Goal: Task Accomplishment & Management: Manage account settings

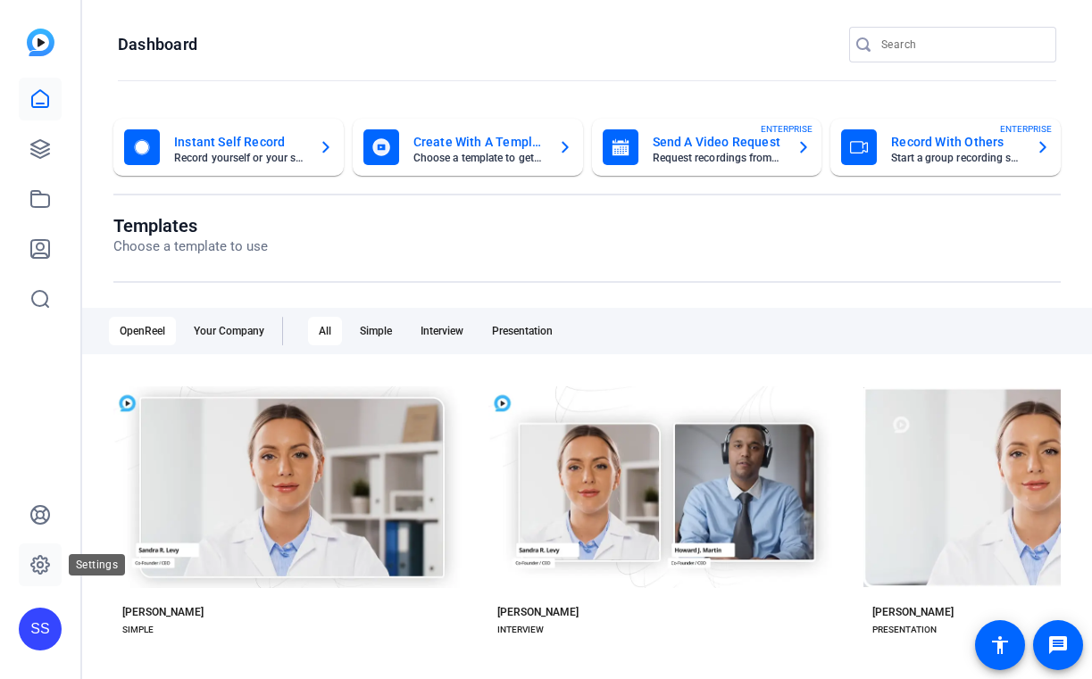
click at [35, 560] on icon at bounding box center [39, 564] width 21 height 21
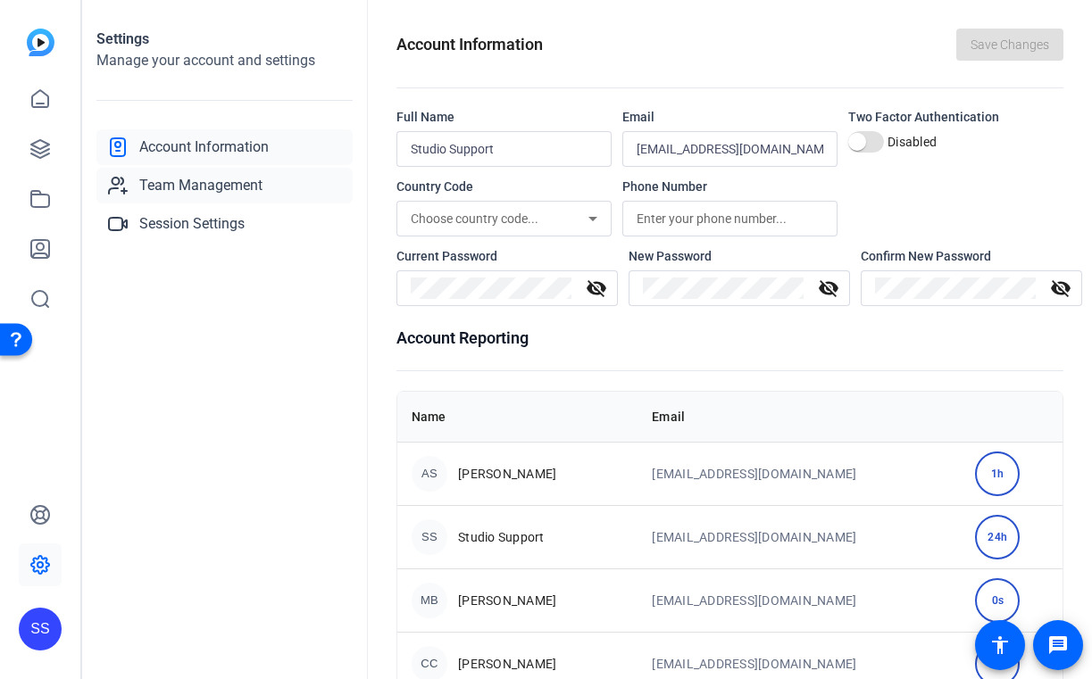
click at [262, 190] on span "Team Management" at bounding box center [200, 185] width 123 height 21
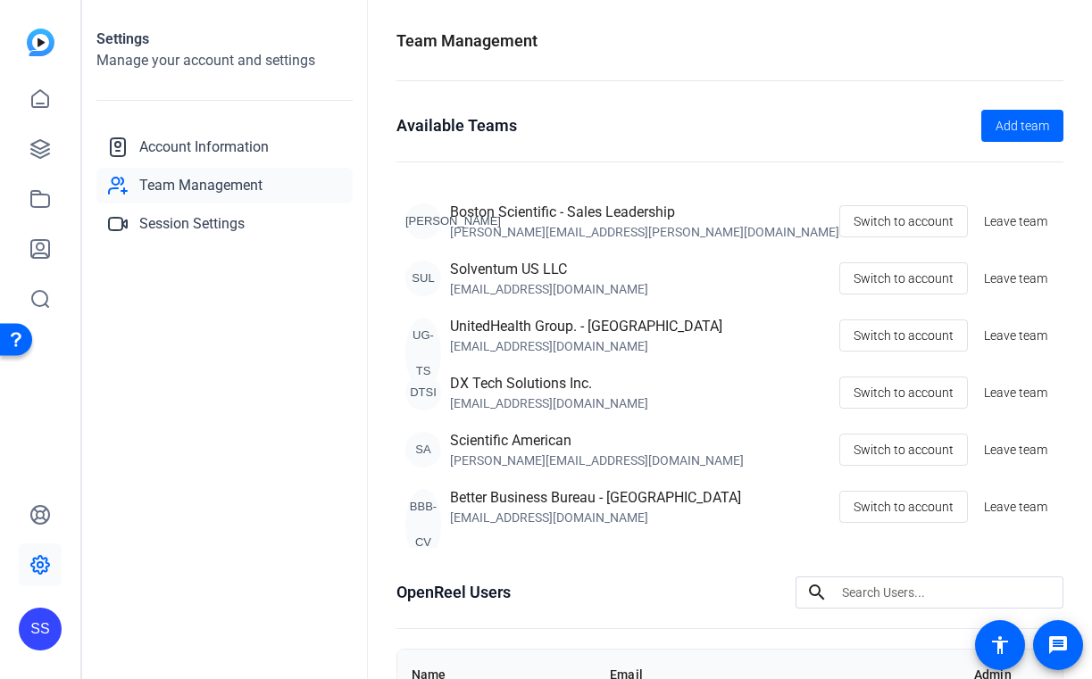
scroll to position [402, 0]
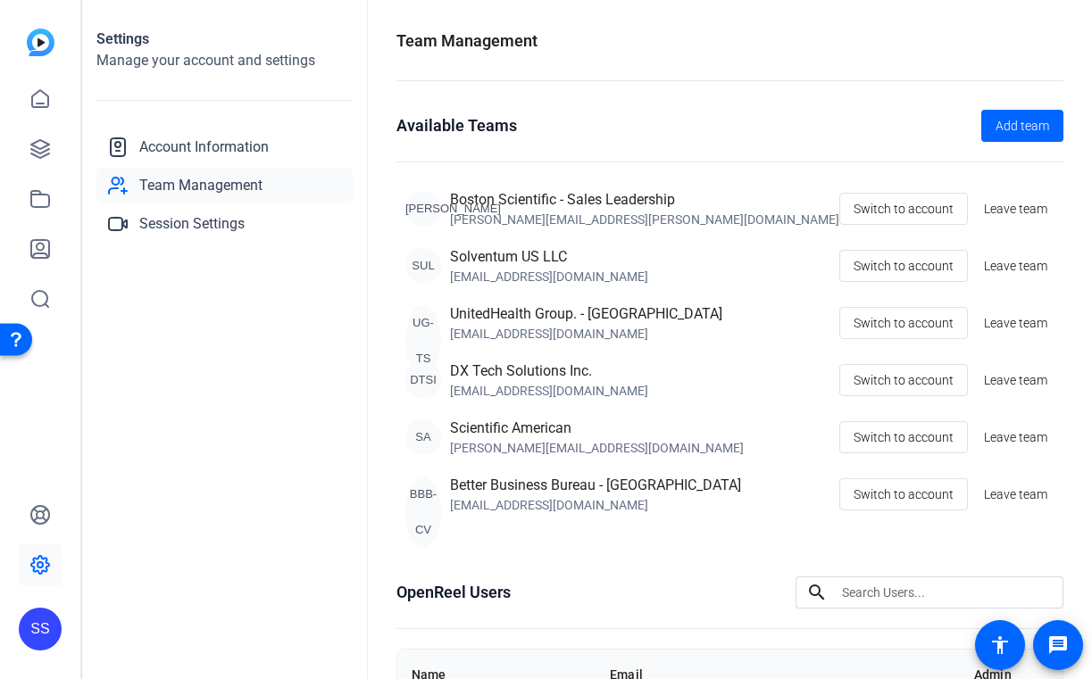
click at [36, 638] on div "SS" at bounding box center [40, 629] width 43 height 43
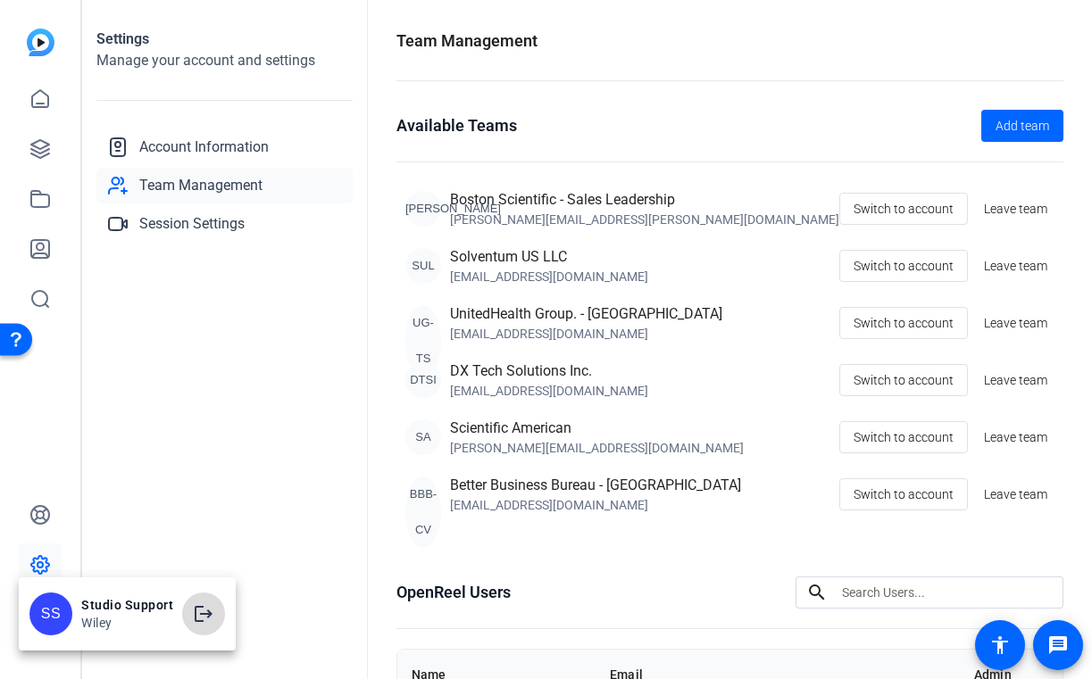
click at [195, 620] on mat-icon "logout" at bounding box center [203, 614] width 21 height 21
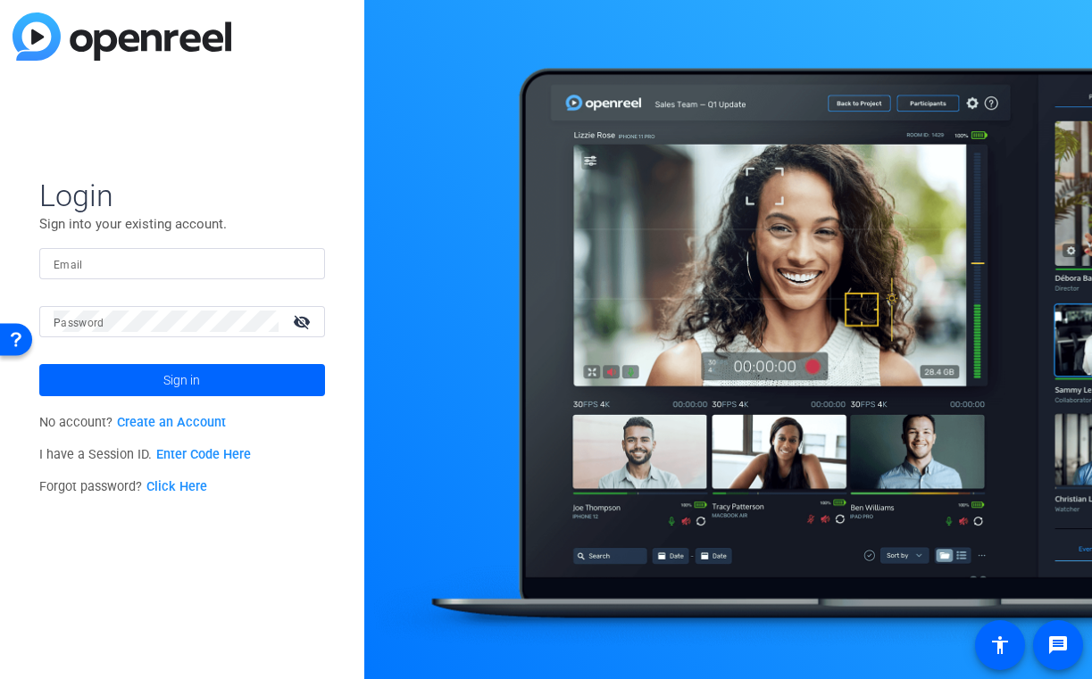
click at [238, 265] on input "Email" at bounding box center [182, 263] width 257 height 21
click at [290, 276] on div at bounding box center [182, 263] width 257 height 31
click at [298, 261] on img at bounding box center [295, 263] width 12 height 21
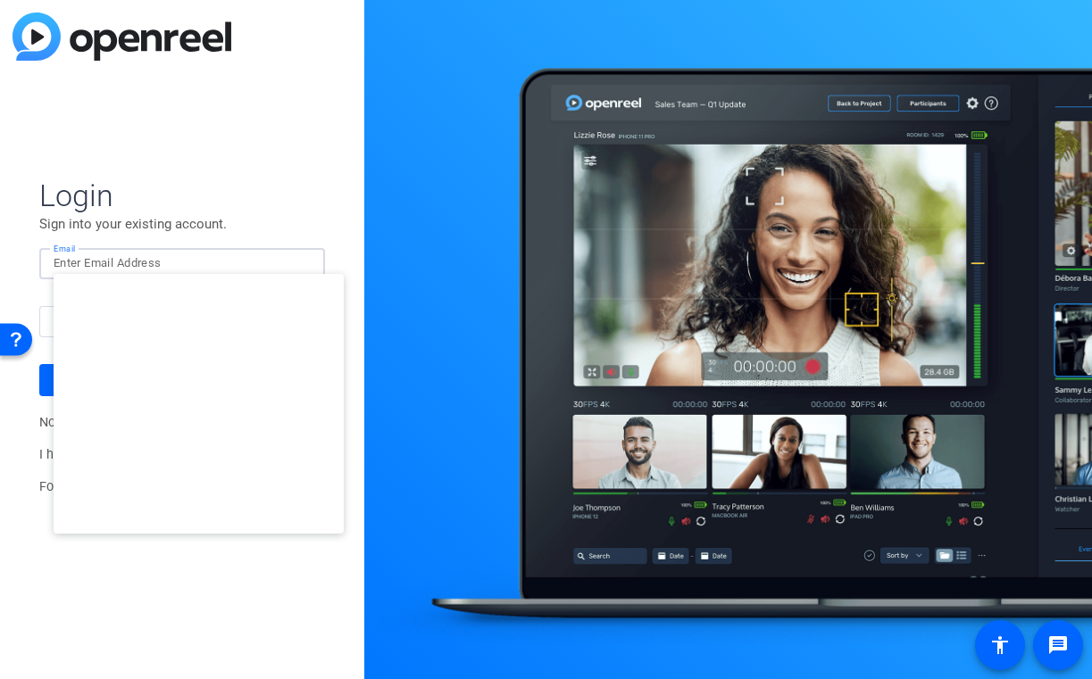
type input "[EMAIL_ADDRESS][DOMAIN_NAME]"
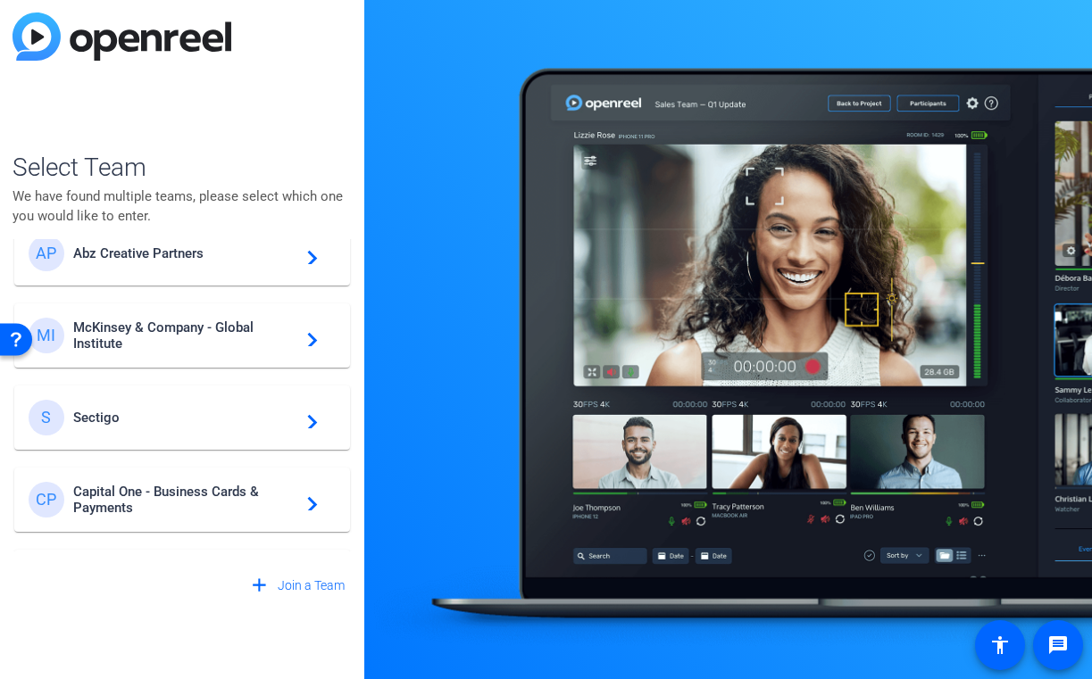
scroll to position [115, 0]
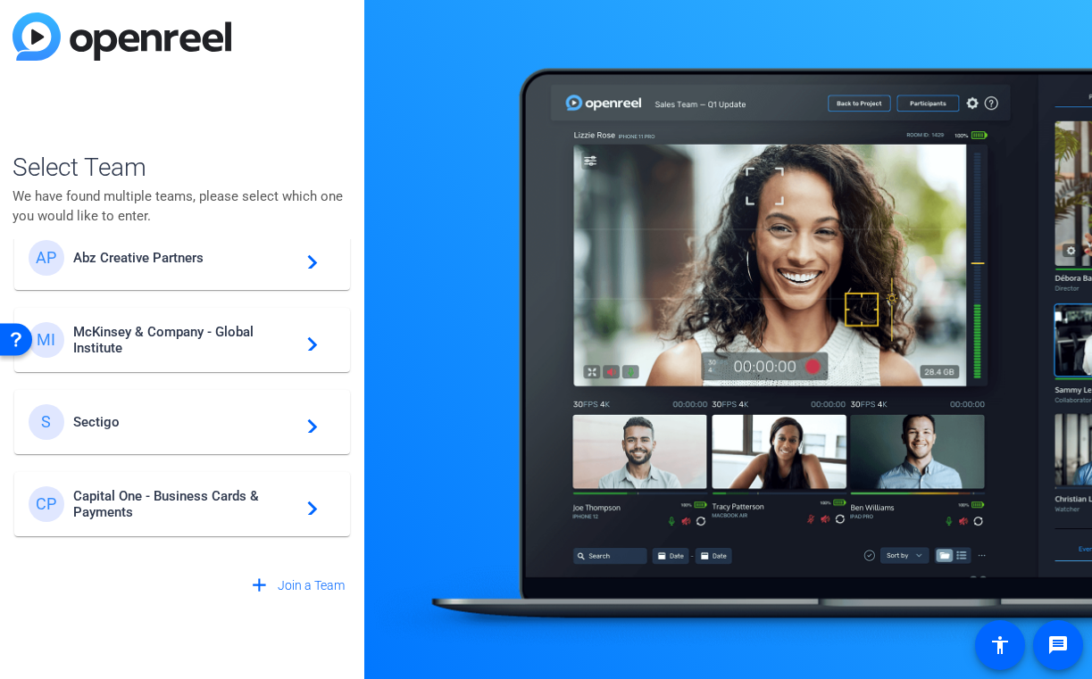
click at [229, 340] on span "McKinsey & Company - Global Institute" at bounding box center [184, 340] width 223 height 32
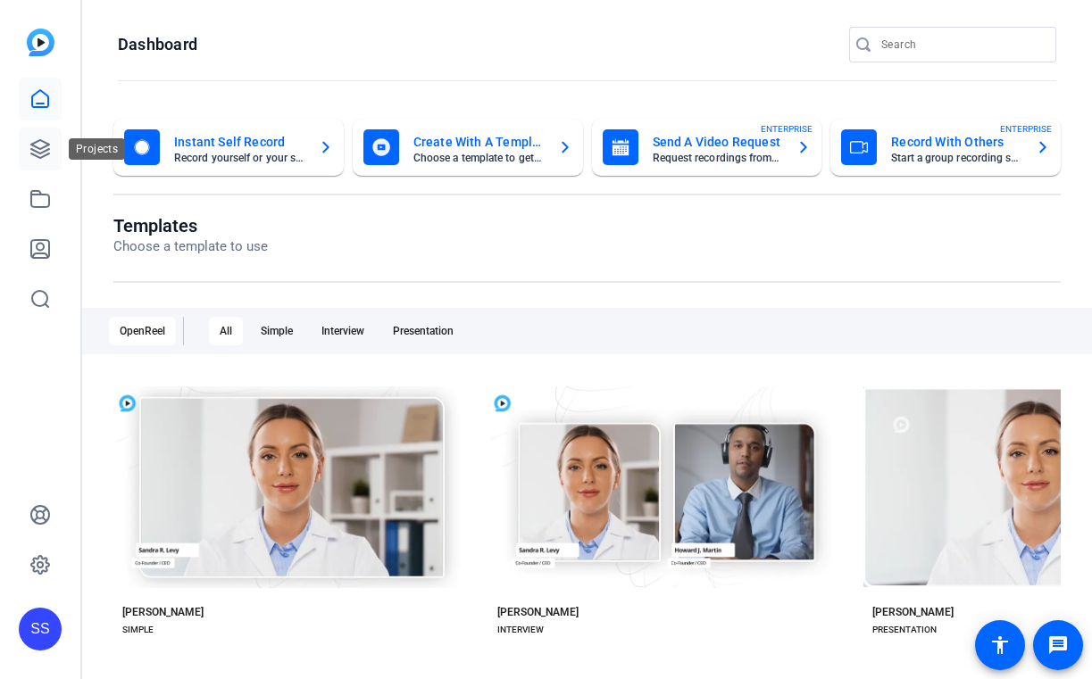
click at [40, 137] on link at bounding box center [40, 149] width 43 height 43
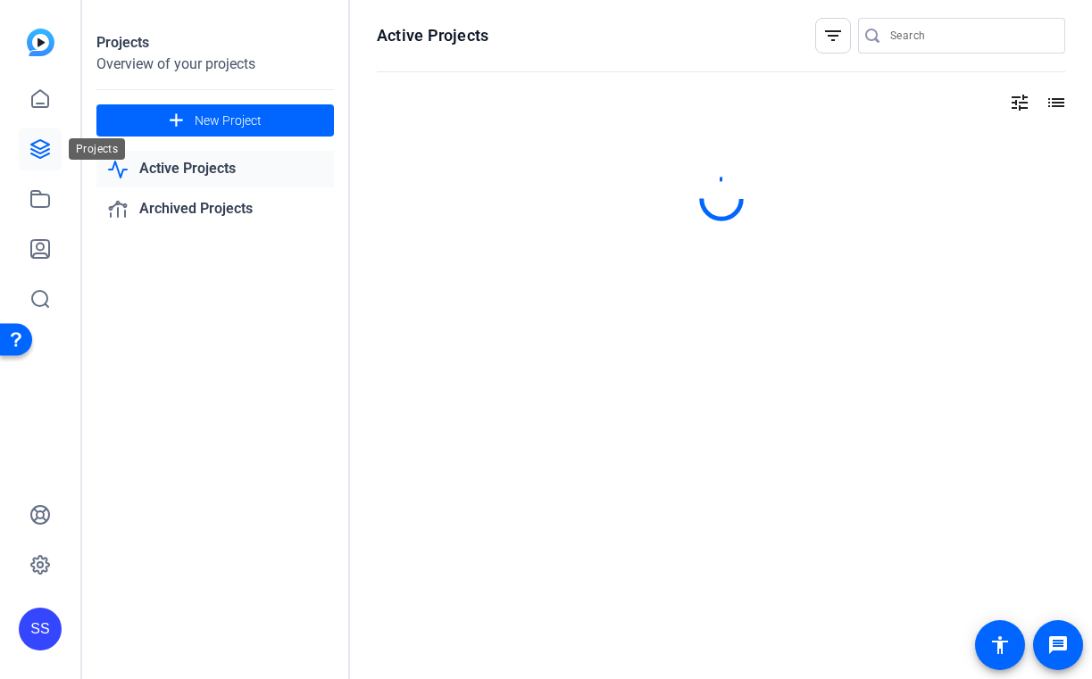
click at [40, 145] on icon at bounding box center [39, 148] width 21 height 21
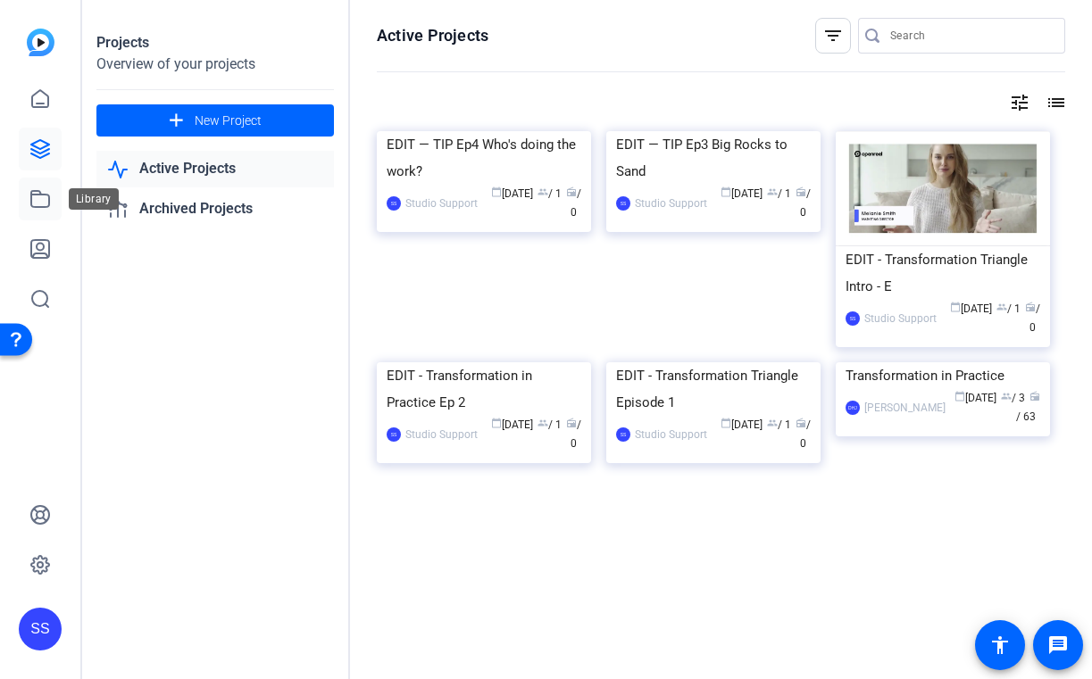
click at [45, 210] on link at bounding box center [40, 199] width 43 height 43
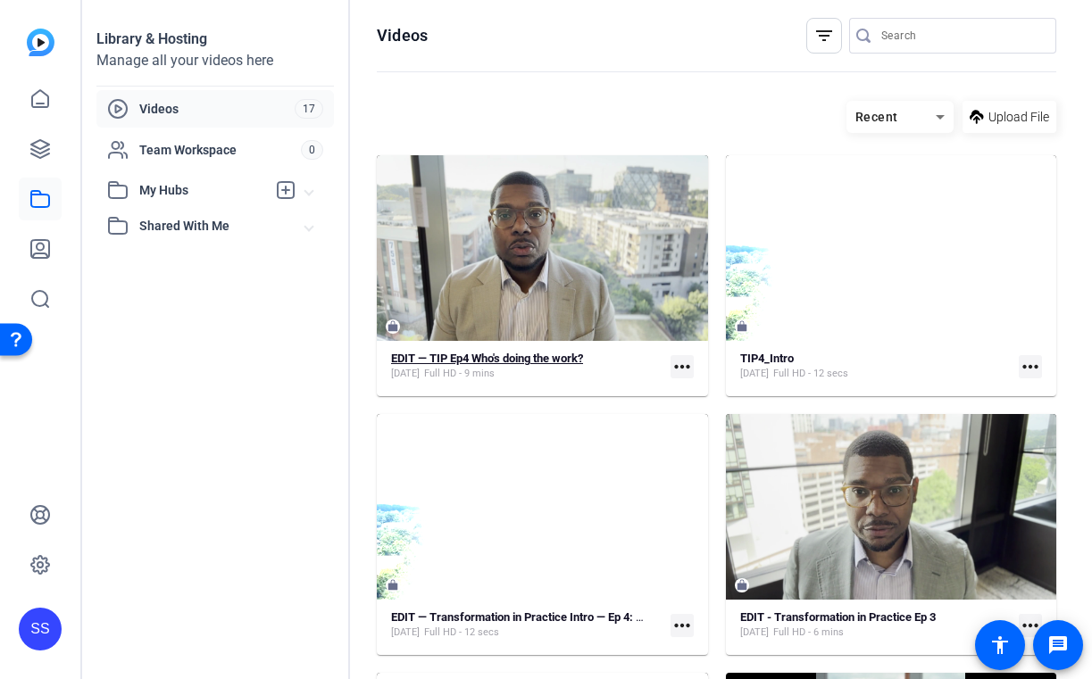
click at [615, 364] on div "EDIT — TIP Ep4 Who's doing the work? Sep 23, 2025 Full HD - 9 mins" at bounding box center [527, 366] width 272 height 29
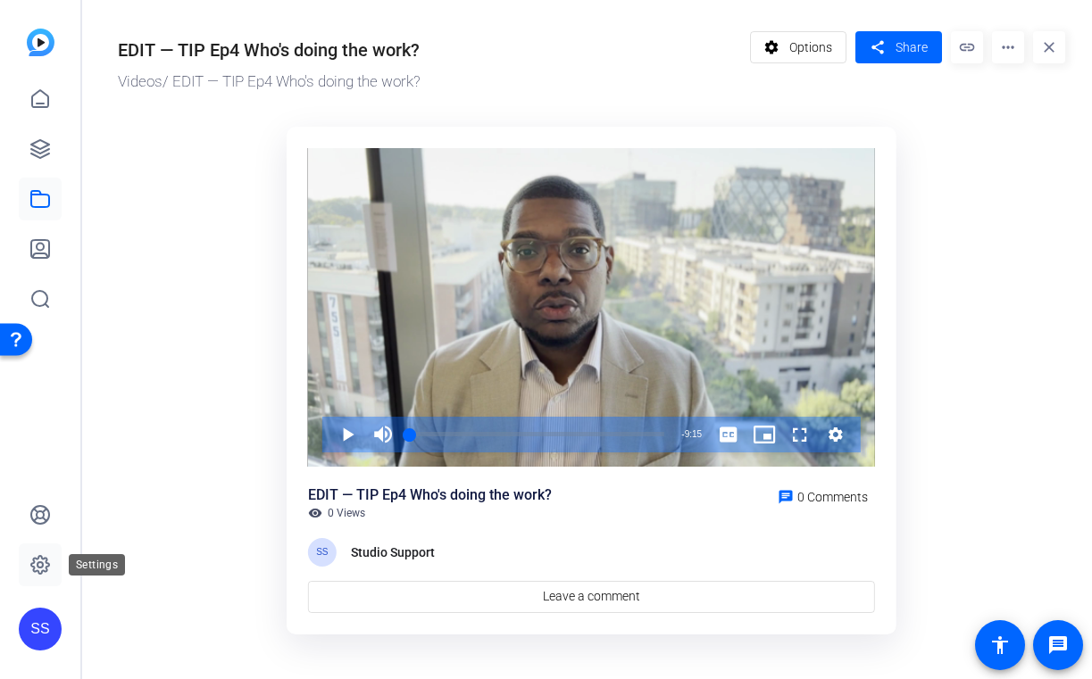
click at [50, 560] on icon at bounding box center [39, 564] width 21 height 21
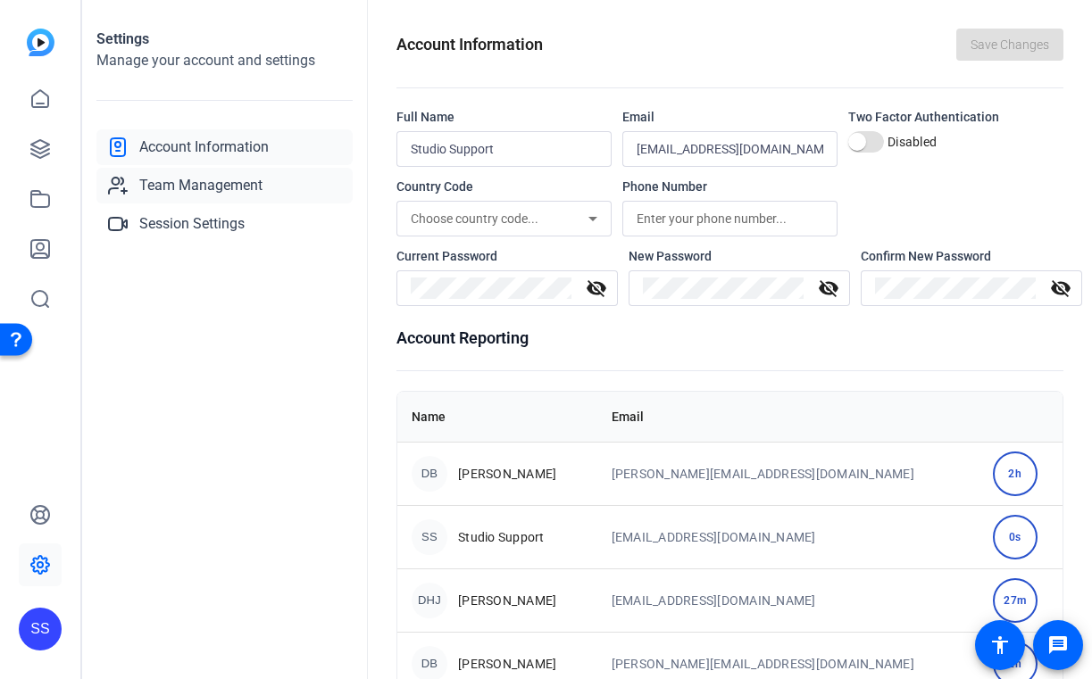
click at [248, 176] on span "Team Management" at bounding box center [200, 185] width 123 height 21
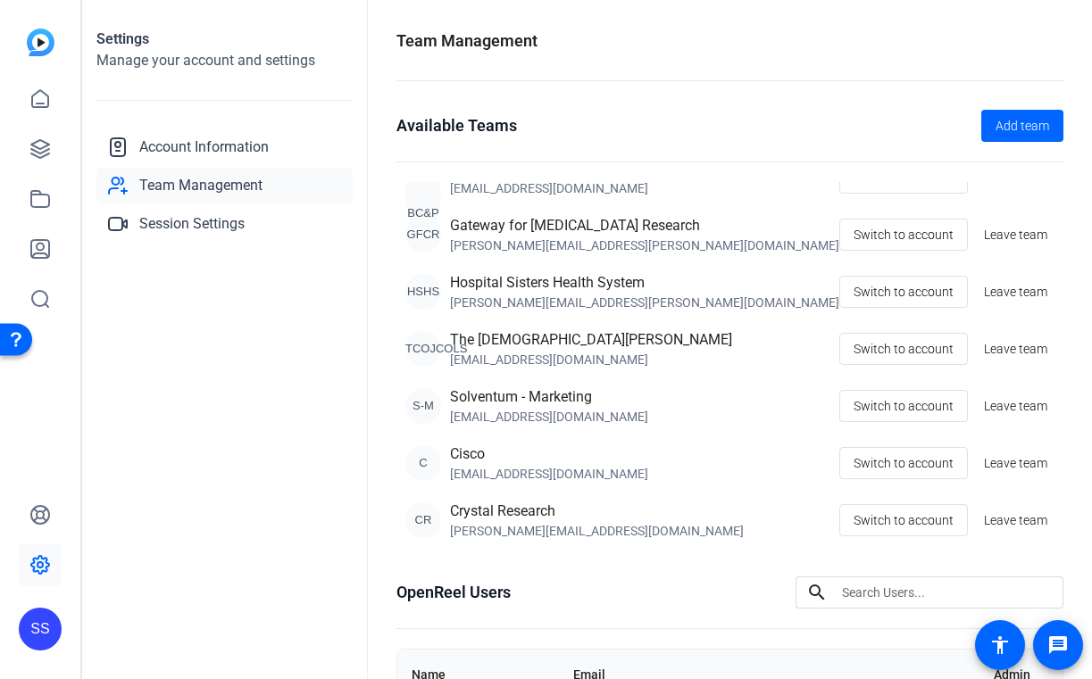
scroll to position [324, 0]
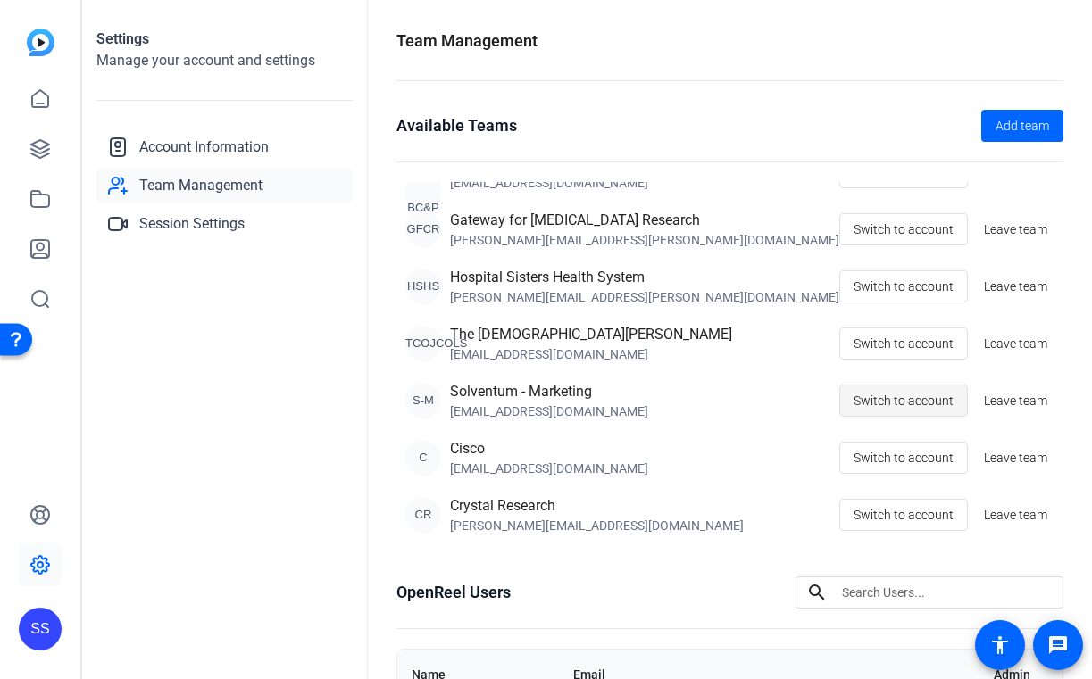
click at [846, 390] on span at bounding box center [903, 400] width 127 height 43
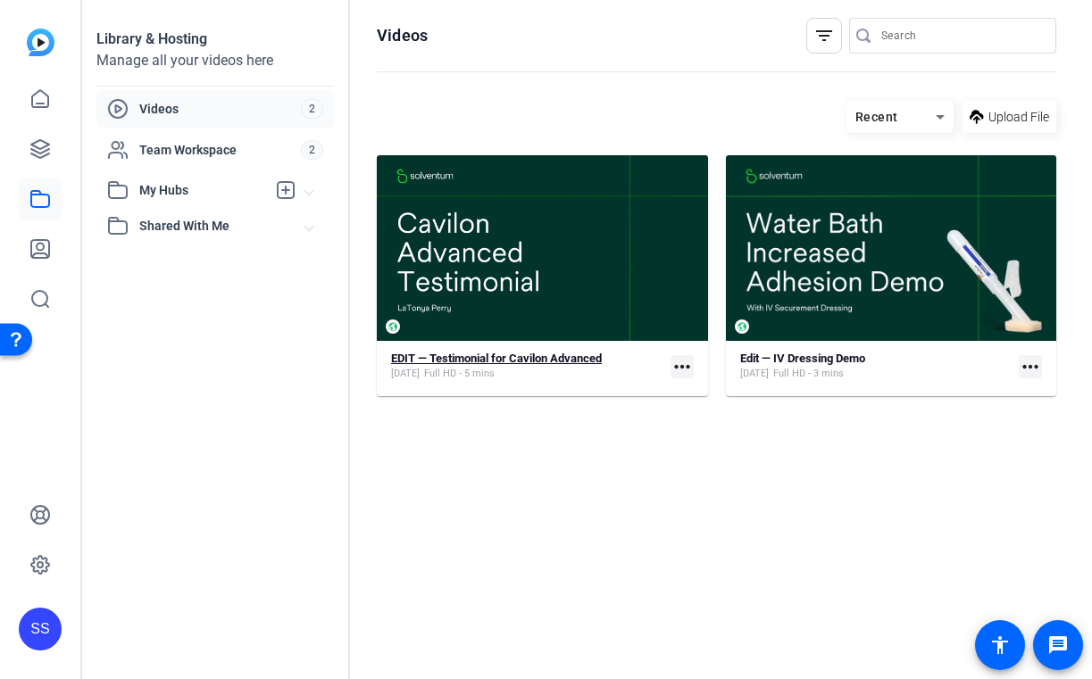
click at [459, 356] on strong "EDIT — Testimonial for Cavilon Advanced" at bounding box center [496, 358] width 211 height 13
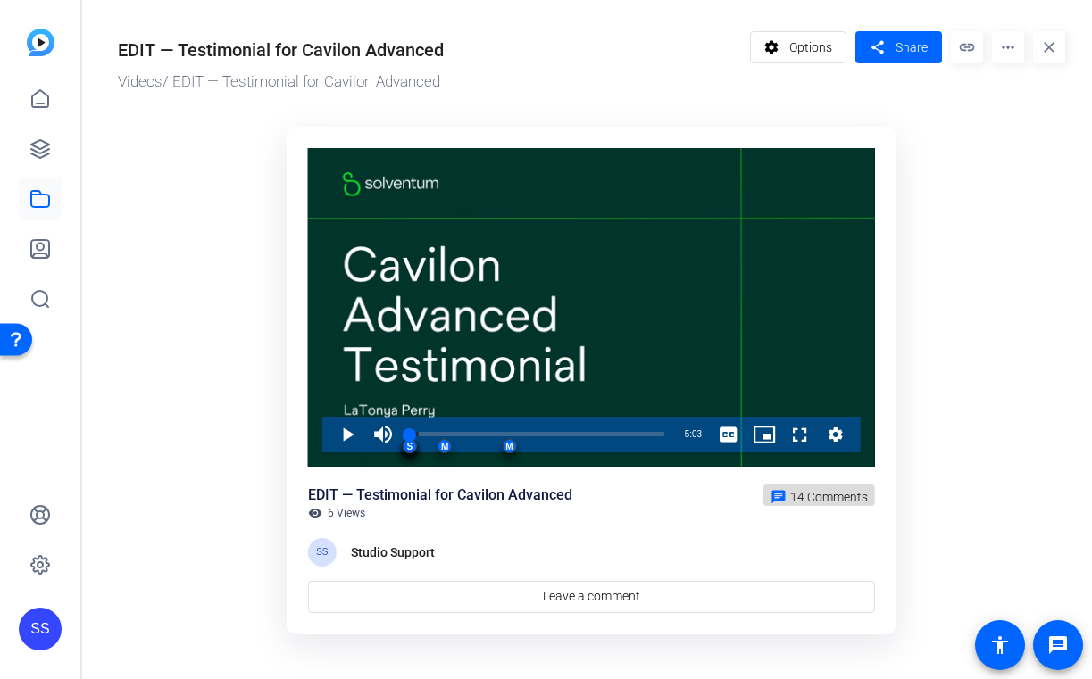
click at [844, 498] on span "14 Comments" at bounding box center [829, 497] width 78 height 14
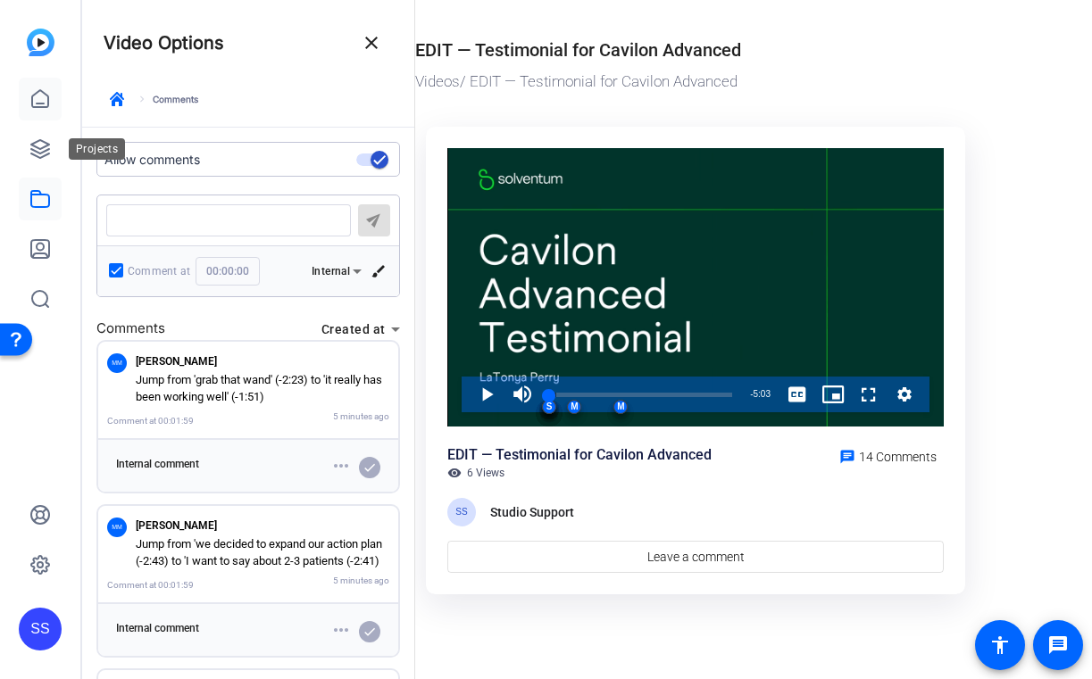
click at [48, 81] on link at bounding box center [40, 99] width 43 height 43
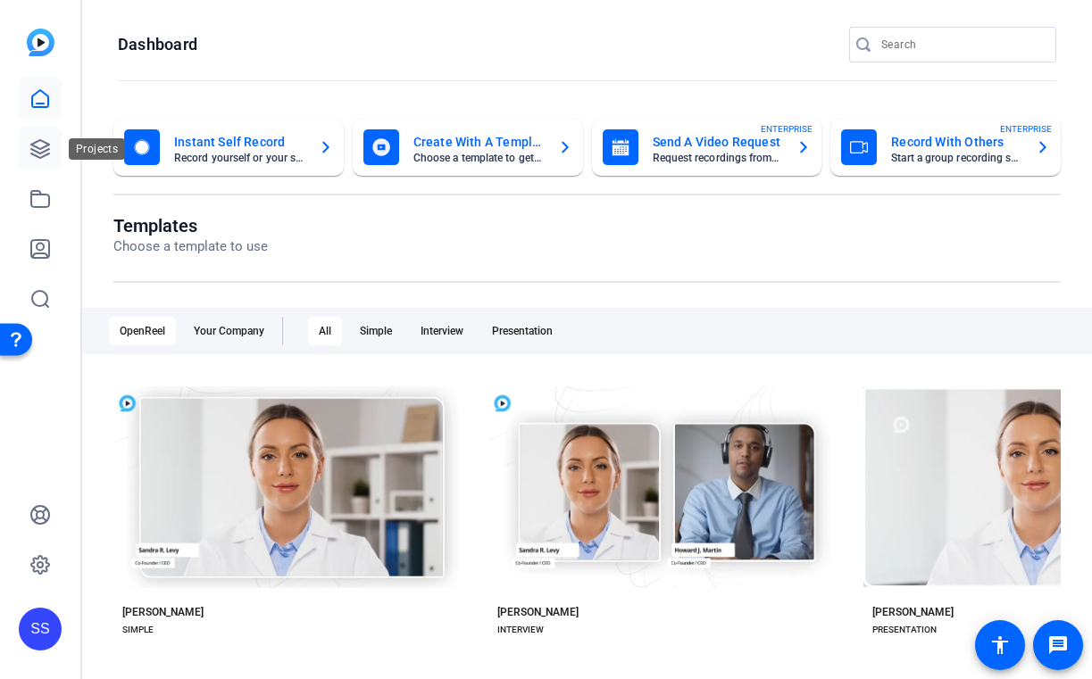
click at [50, 160] on link at bounding box center [40, 149] width 43 height 43
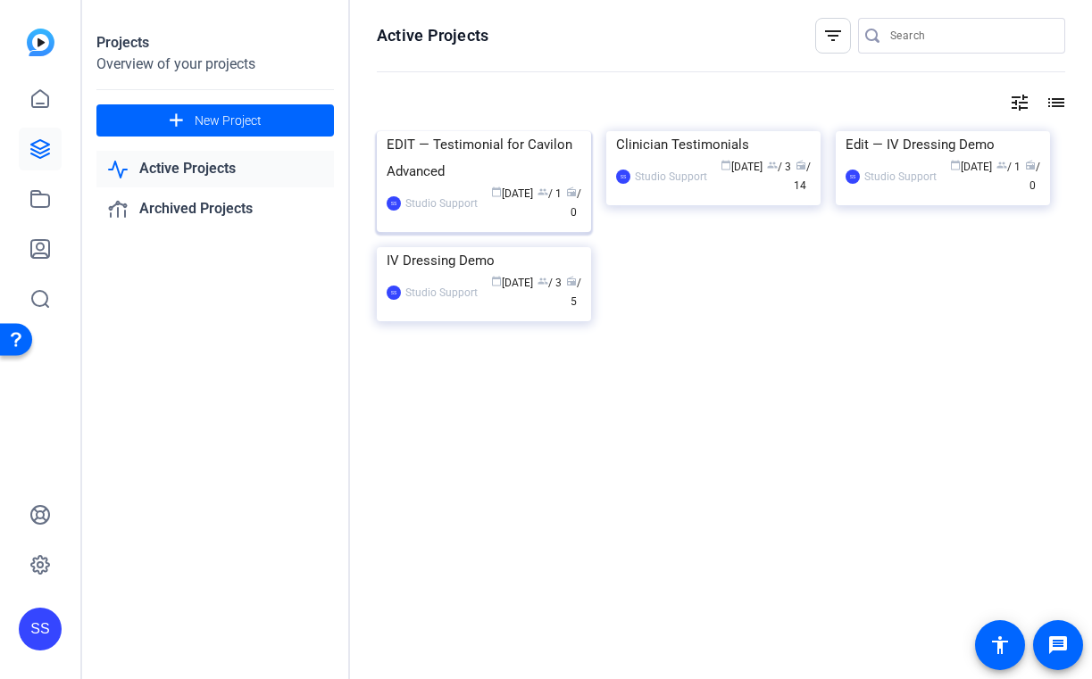
click at [467, 185] on div "EDIT — Testimonial for Cavilon Advanced" at bounding box center [484, 158] width 195 height 54
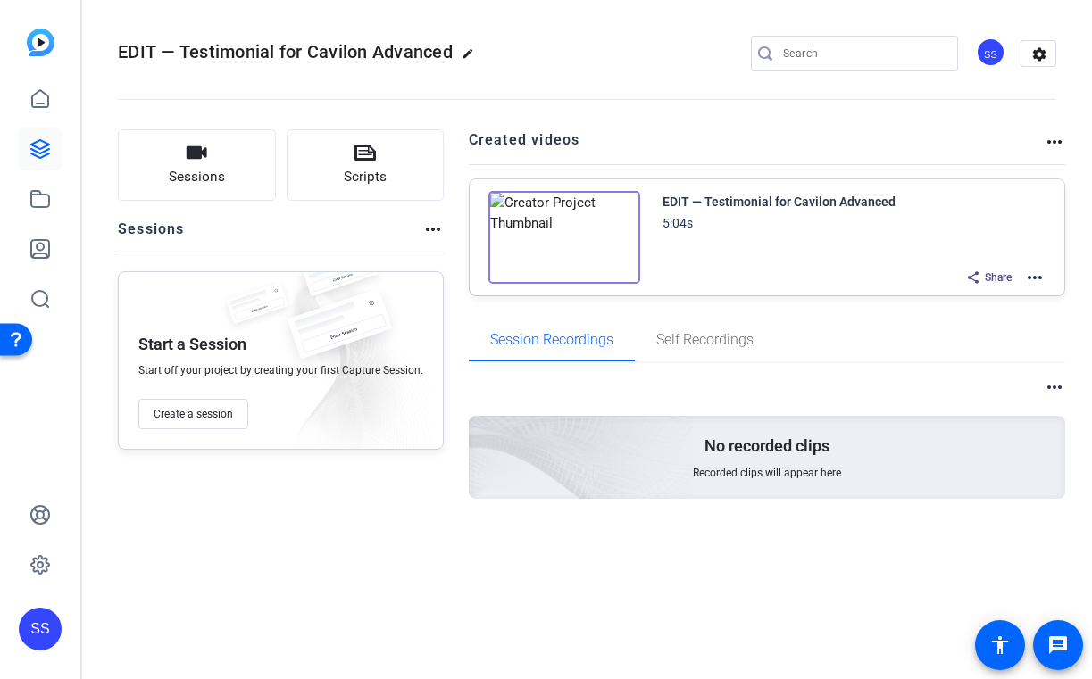
click at [1040, 284] on mat-icon "more_horiz" at bounding box center [1034, 277] width 21 height 21
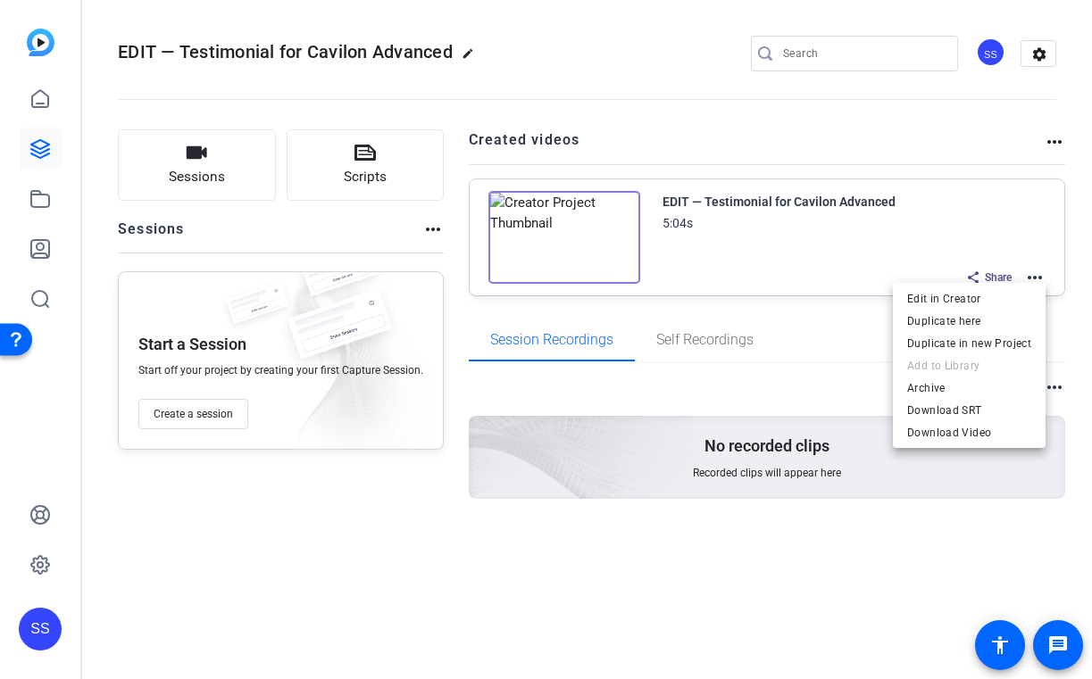
click at [990, 50] on div at bounding box center [546, 339] width 1092 height 679
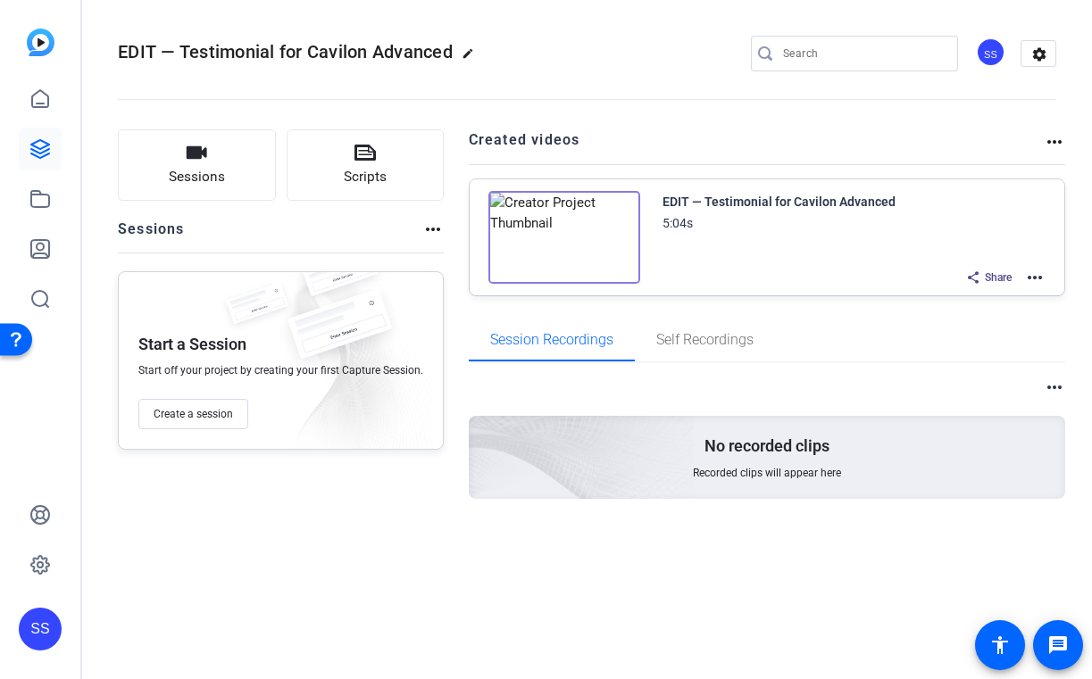
click at [989, 63] on div "SS" at bounding box center [990, 51] width 29 height 29
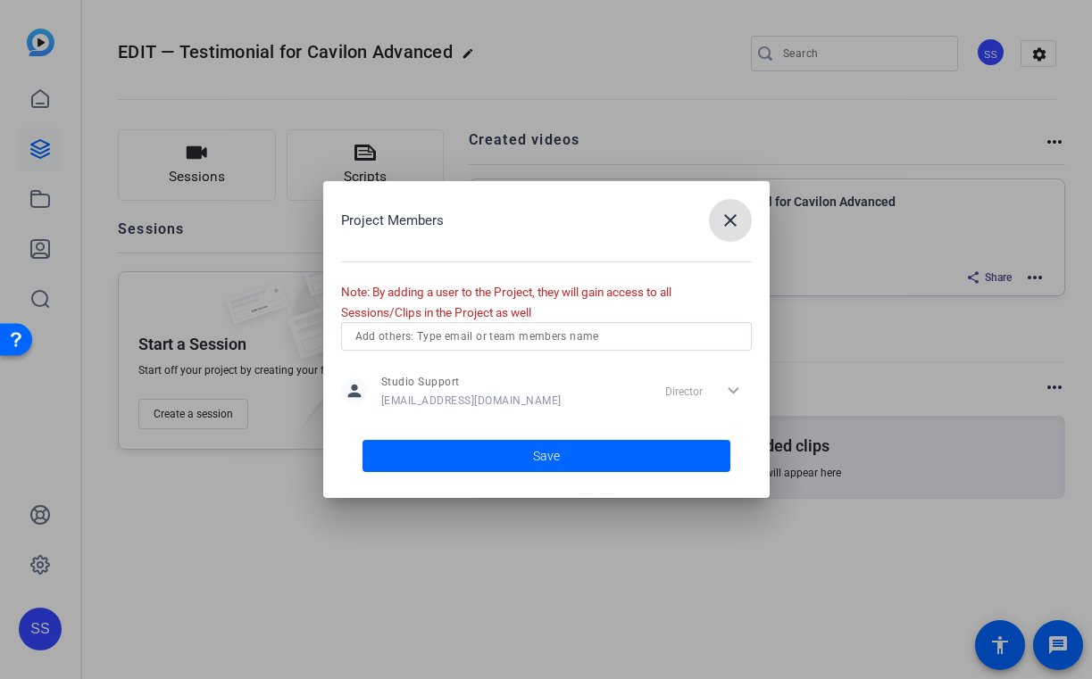
click at [635, 340] on input "text" at bounding box center [546, 336] width 382 height 21
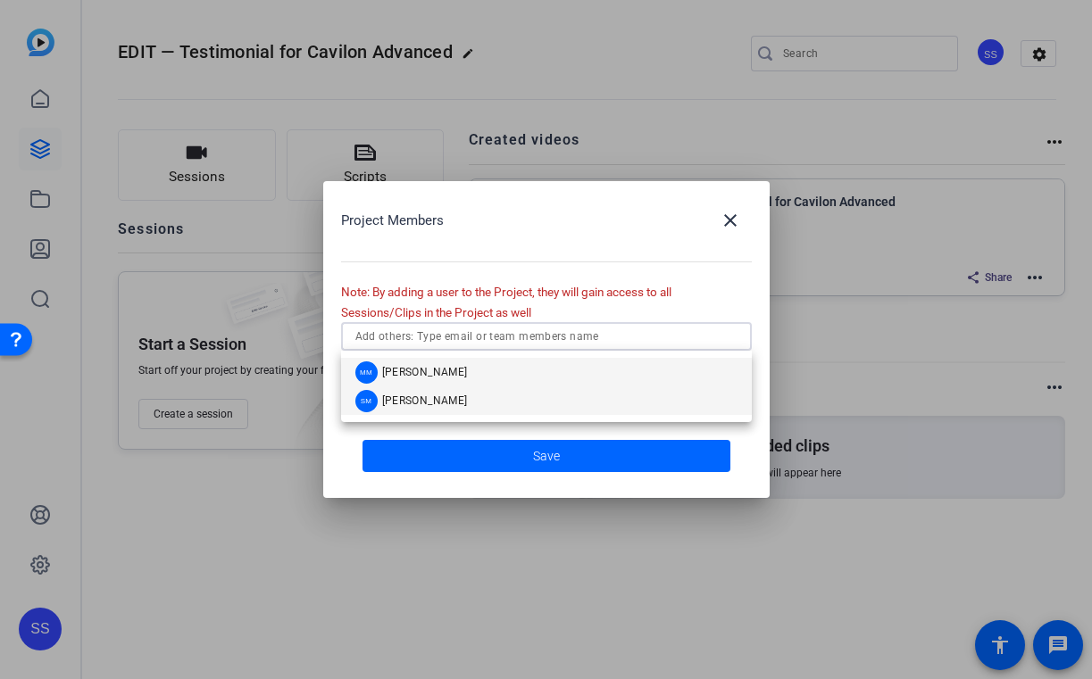
click at [553, 411] on mat-option "SM [PERSON_NAME]" at bounding box center [546, 401] width 411 height 29
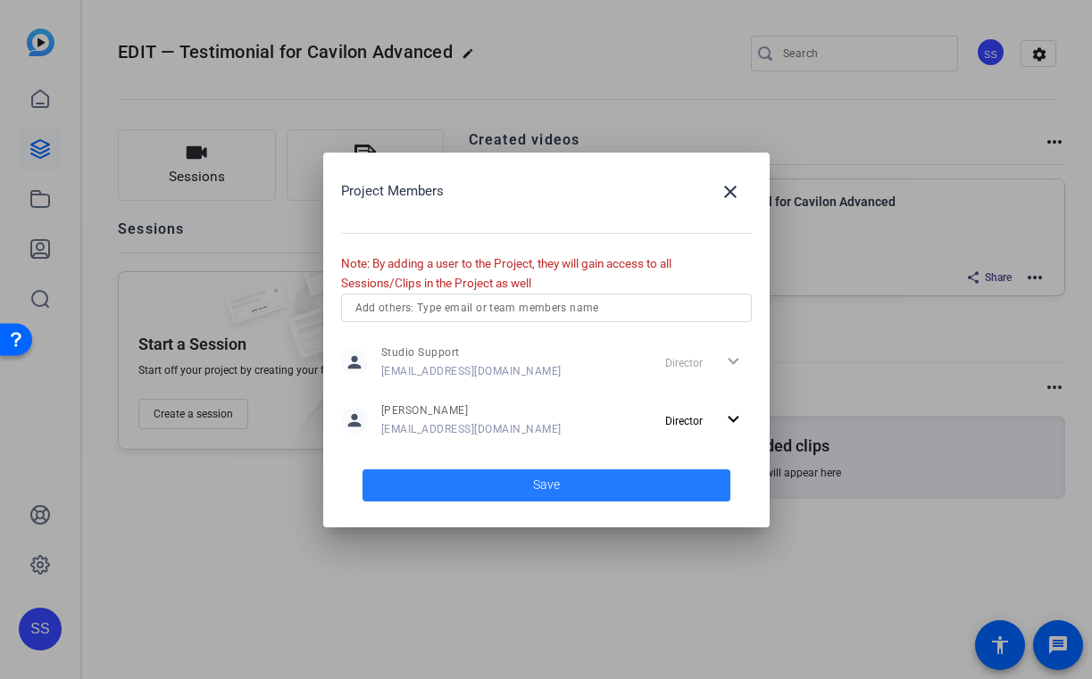
click at [643, 475] on span at bounding box center [546, 485] width 368 height 43
